Goal: Task Accomplishment & Management: Use online tool/utility

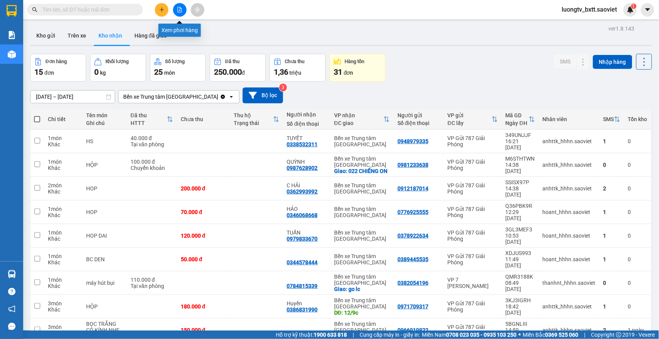
click at [175, 9] on button at bounding box center [180, 10] width 14 height 14
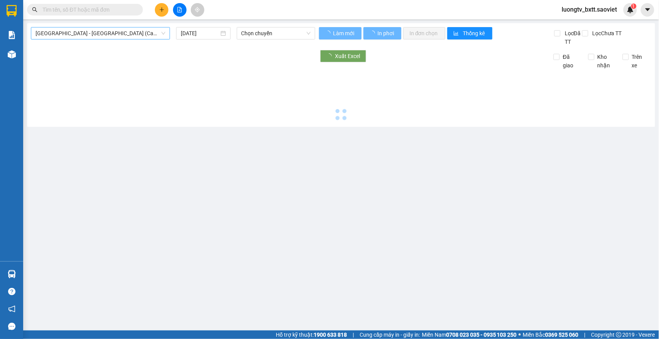
type input "[DATE]"
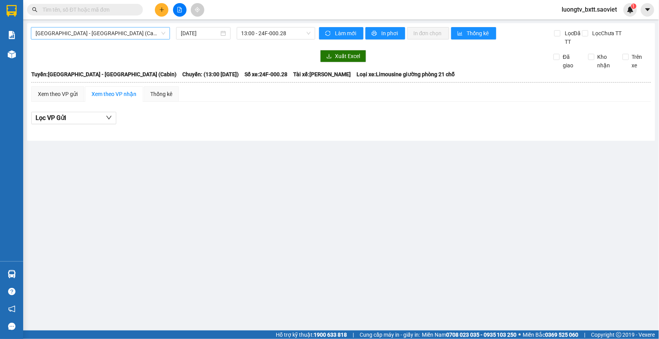
click at [107, 31] on span "[GEOGRAPHIC_DATA] - [GEOGRAPHIC_DATA] (Cabin)" at bounding box center [101, 33] width 130 height 12
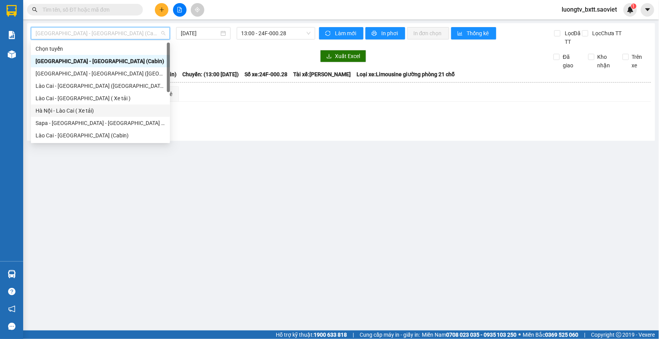
scroll to position [39, 0]
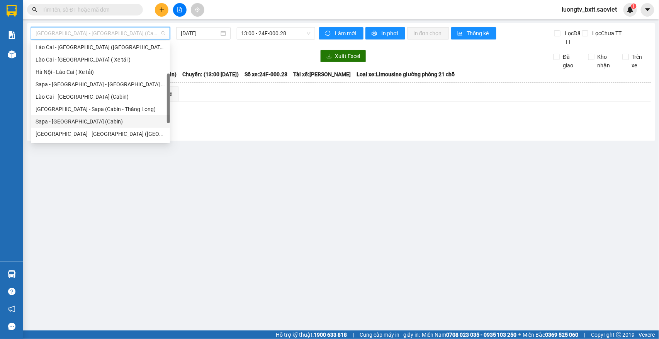
click at [90, 118] on div "Sapa - [GEOGRAPHIC_DATA] (Cabin)" at bounding box center [101, 121] width 130 height 9
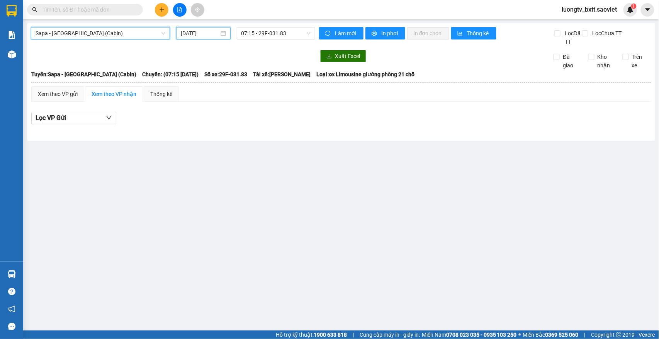
click at [196, 31] on input "[DATE]" at bounding box center [200, 33] width 38 height 9
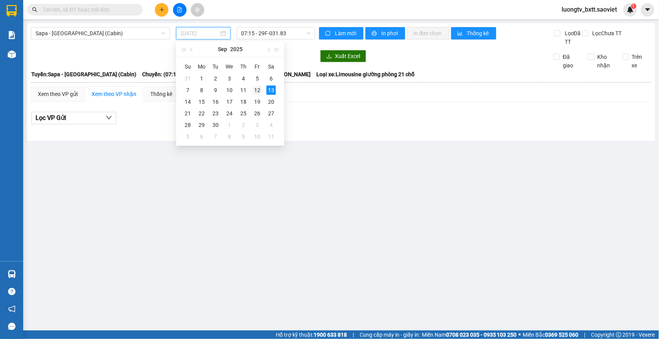
click at [255, 90] on div "12" at bounding box center [257, 89] width 9 height 9
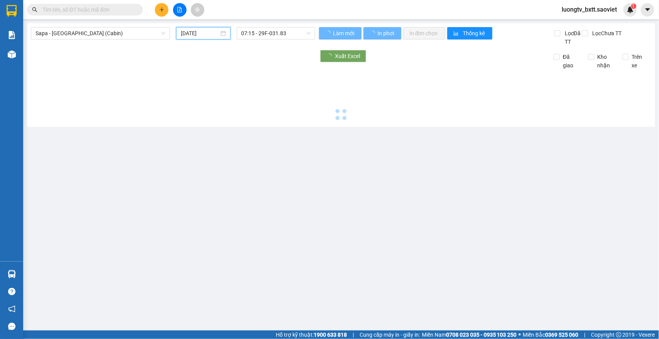
type input "[DATE]"
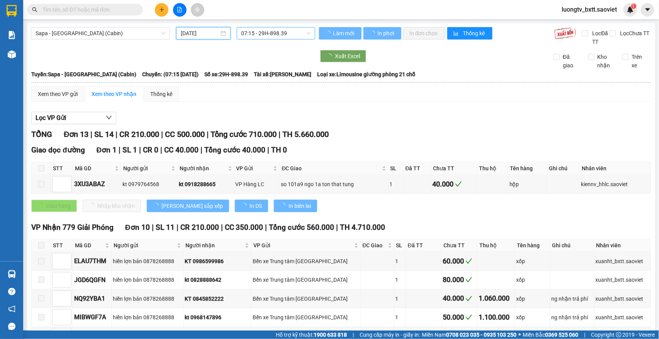
click at [294, 32] on span "07:15 - 29H-898.39" at bounding box center [276, 33] width 69 height 12
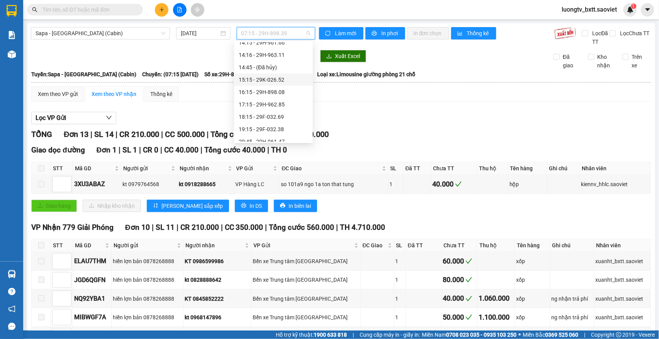
scroll to position [284, 0]
click at [265, 135] on div "23:59 - 29K-014.26" at bounding box center [274, 135] width 70 height 9
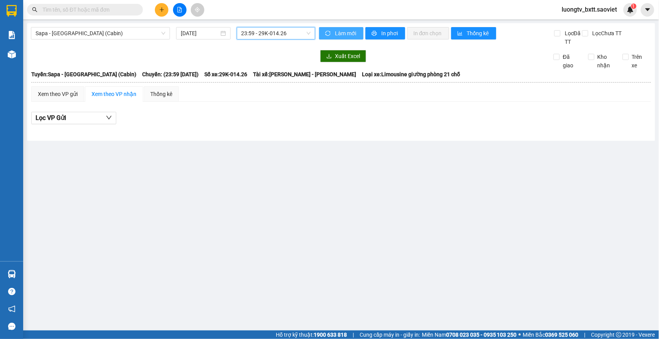
click at [340, 35] on span "Làm mới" at bounding box center [346, 33] width 22 height 9
click at [340, 34] on span "Làm mới" at bounding box center [346, 33] width 22 height 9
click at [277, 56] on div at bounding box center [173, 56] width 284 height 12
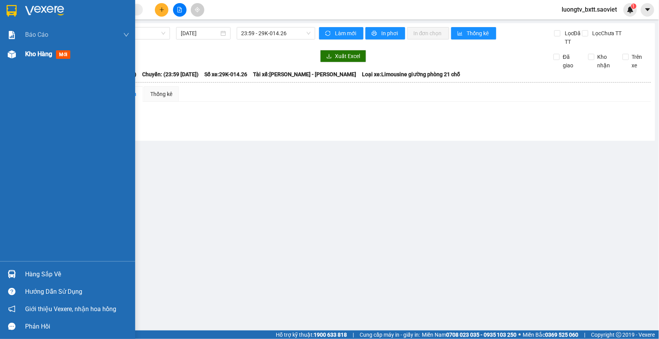
click at [44, 56] on span "Kho hàng" at bounding box center [38, 53] width 27 height 7
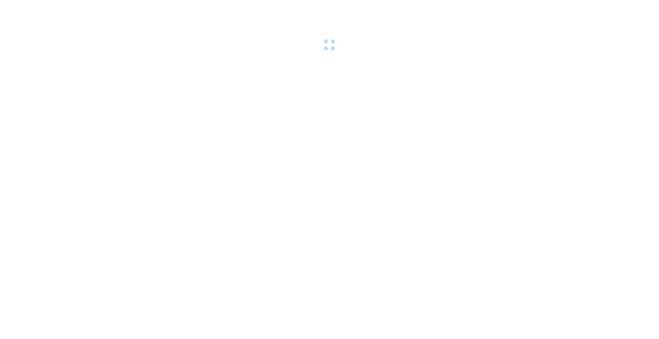
click at [470, 68] on body at bounding box center [329, 169] width 659 height 339
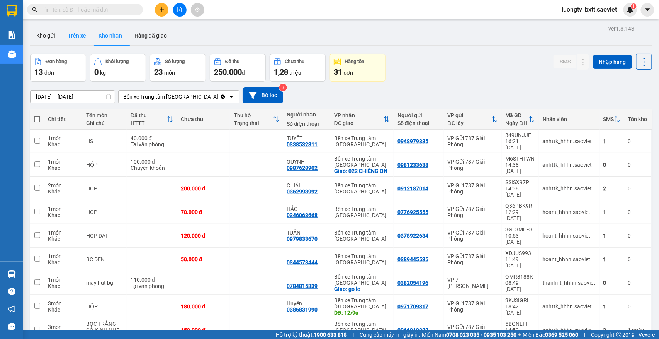
click at [76, 33] on button "Trên xe" at bounding box center [76, 35] width 31 height 19
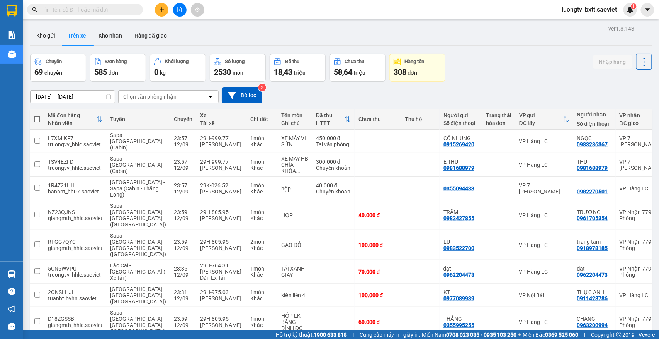
click at [172, 98] on div "Chọn văn phòng nhận" at bounding box center [149, 97] width 53 height 8
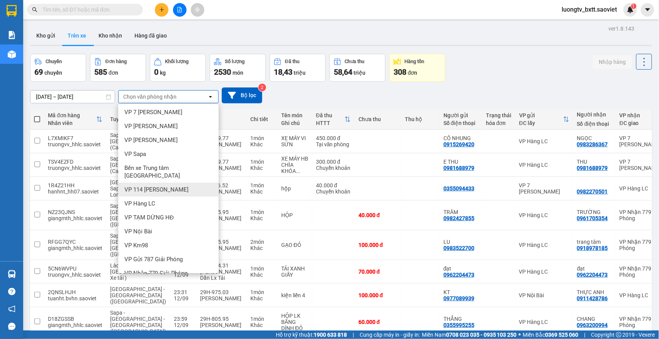
scroll to position [45, 0]
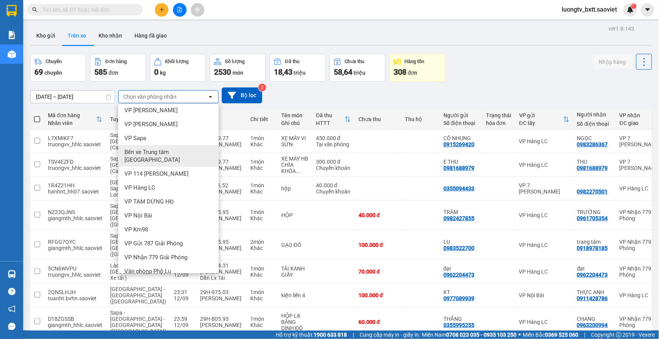
click at [179, 150] on span "Bến xe Trung tâm [GEOGRAPHIC_DATA]" at bounding box center [169, 155] width 91 height 15
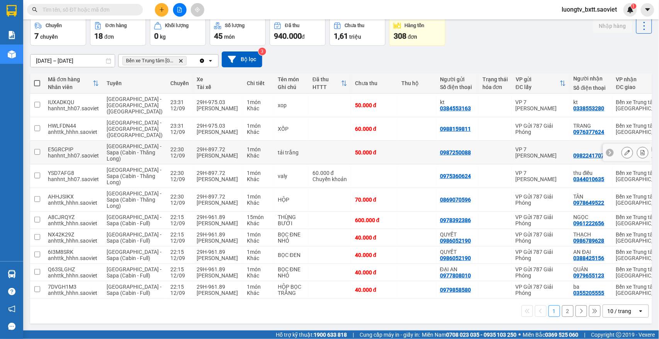
scroll to position [90, 0]
click at [562, 314] on button "2" at bounding box center [568, 311] width 12 height 12
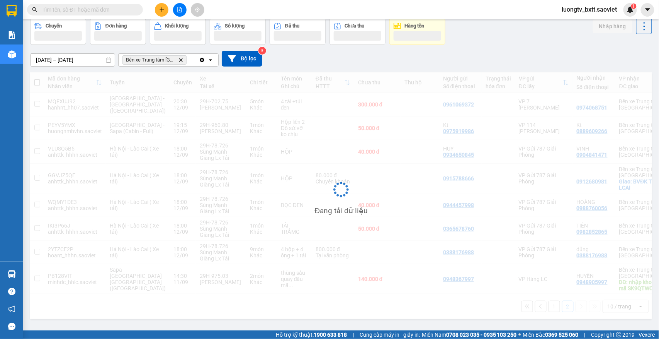
scroll to position [36, 0]
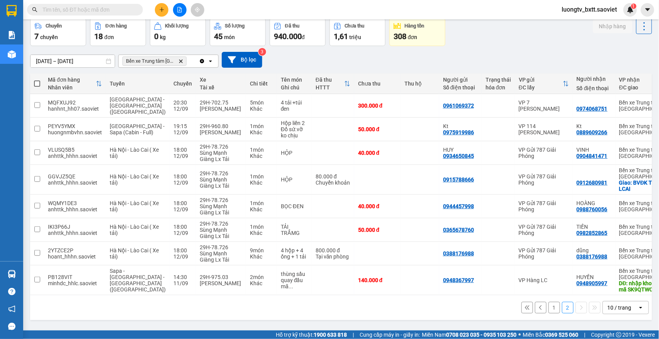
click at [549, 302] on button "1" at bounding box center [555, 307] width 12 height 12
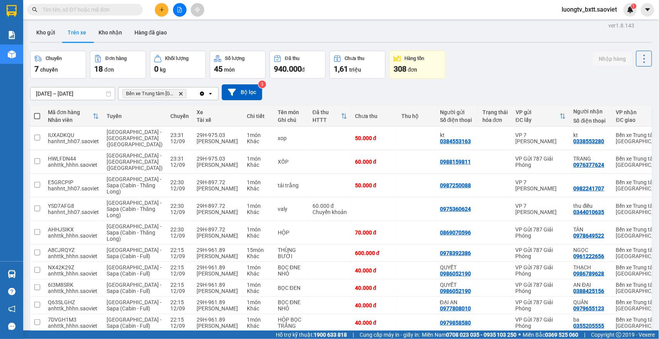
scroll to position [0, 0]
